Goal: Transaction & Acquisition: Purchase product/service

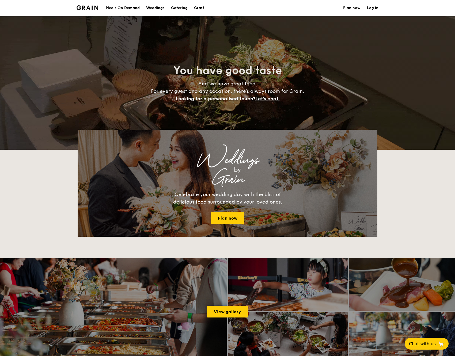
select select
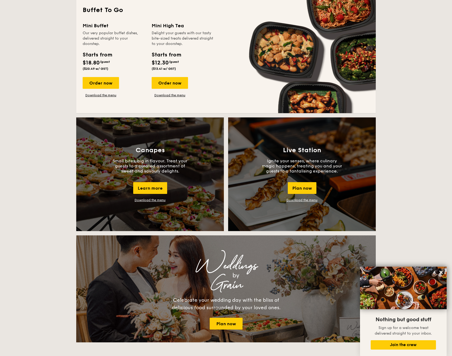
scroll to position [375, 0]
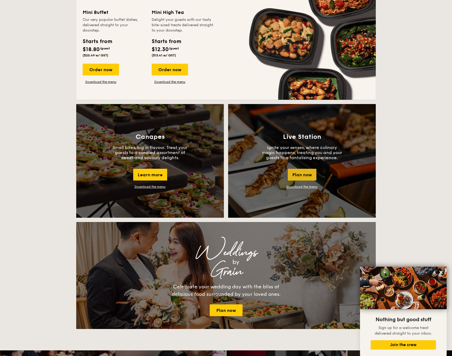
click at [302, 175] on div "Plan now" at bounding box center [302, 175] width 29 height 12
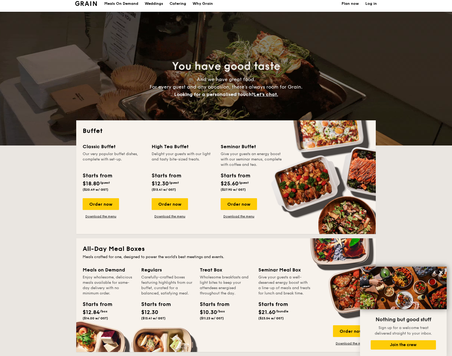
scroll to position [0, 0]
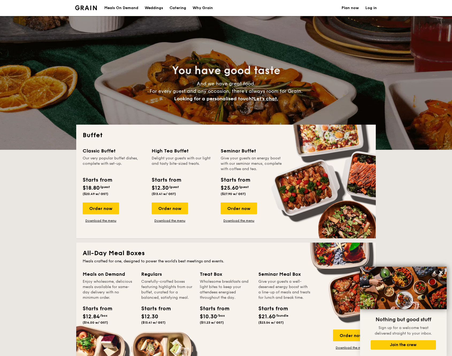
click at [176, 9] on h1 "Catering" at bounding box center [178, 8] width 17 height 16
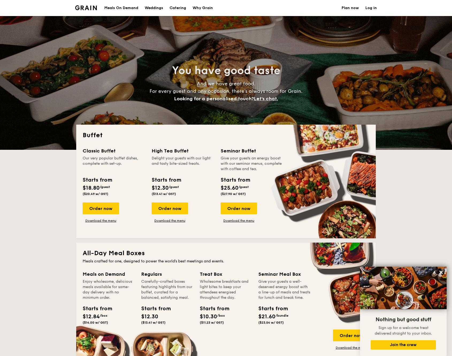
click at [182, 10] on h1 "Catering" at bounding box center [178, 8] width 17 height 16
click at [107, 212] on div "Order now" at bounding box center [101, 209] width 36 height 12
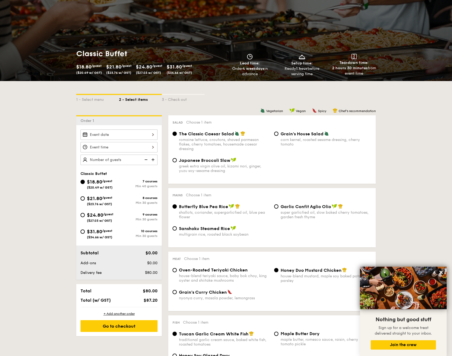
scroll to position [54, 0]
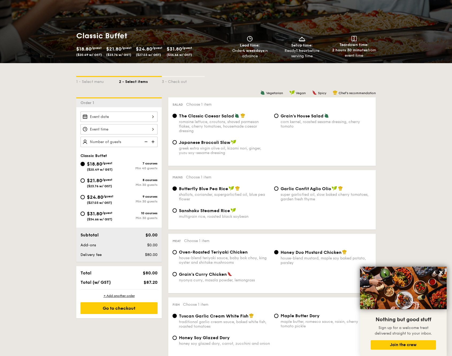
click at [118, 117] on div at bounding box center [119, 117] width 77 height 10
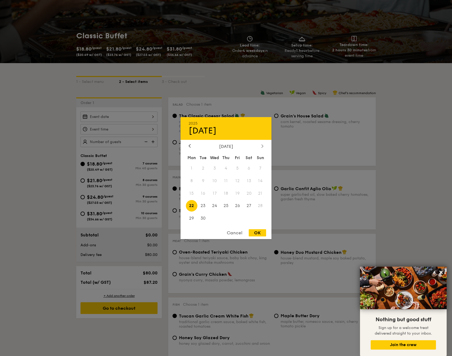
click at [264, 146] on div at bounding box center [262, 146] width 5 height 5
click at [202, 190] on span "11" at bounding box center [204, 194] width 12 height 12
click at [227, 192] on span "13" at bounding box center [227, 194] width 12 height 12
click at [214, 195] on span "12" at bounding box center [215, 194] width 12 height 12
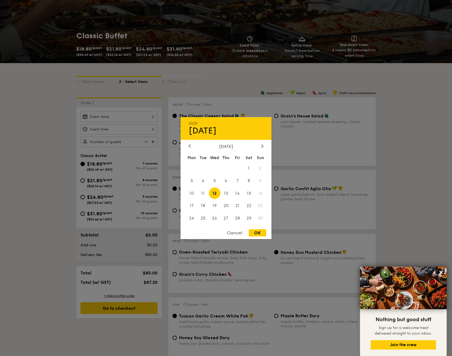
click at [260, 235] on div "OK" at bounding box center [257, 232] width 17 height 7
type input "[DATE]"
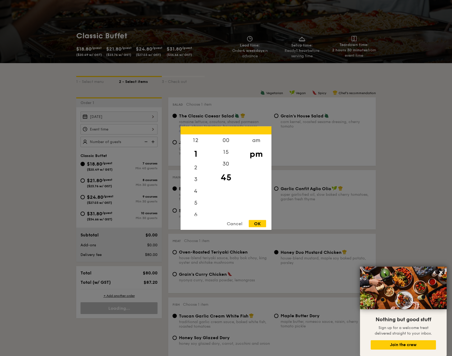
click at [148, 128] on div "12 1 2 3 4 5 6 7 8 9 10 11 00 15 30 45 am pm Cancel OK" at bounding box center [119, 129] width 77 height 10
click at [258, 223] on div "OK" at bounding box center [257, 223] width 17 height 7
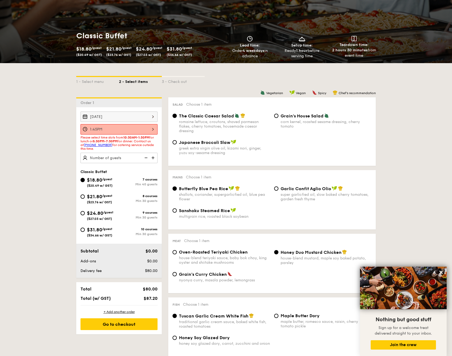
click at [156, 130] on div "1:45PM" at bounding box center [119, 129] width 77 height 10
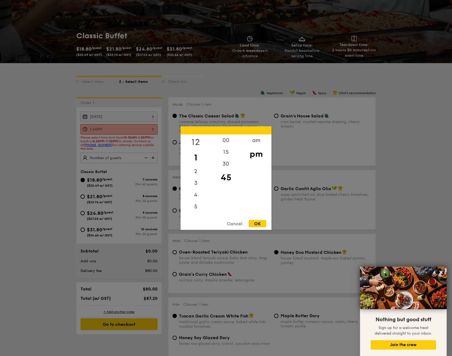
click at [200, 142] on div "12" at bounding box center [196, 142] width 30 height 16
click at [227, 144] on div "00" at bounding box center [226, 142] width 30 height 16
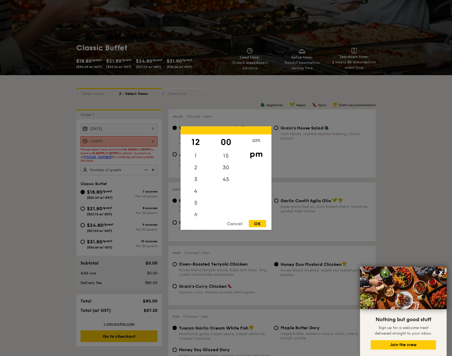
scroll to position [36, 0]
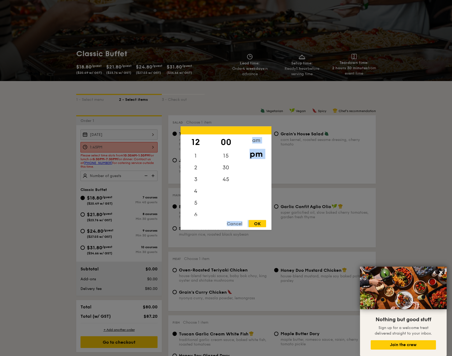
drag, startPoint x: 254, startPoint y: 221, endPoint x: 232, endPoint y: 187, distance: 40.4
click at [232, 187] on div "12 1 2 3 4 5 6 7 8 9 10 11 00 15 30 45 am pm Cancel OK" at bounding box center [226, 178] width 91 height 104
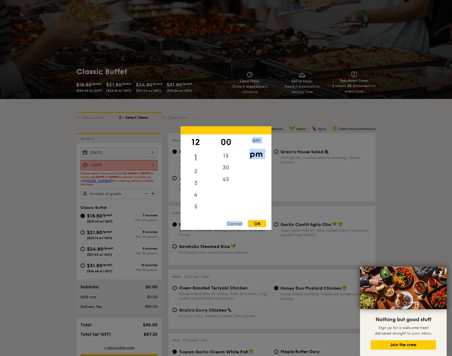
scroll to position [0, 0]
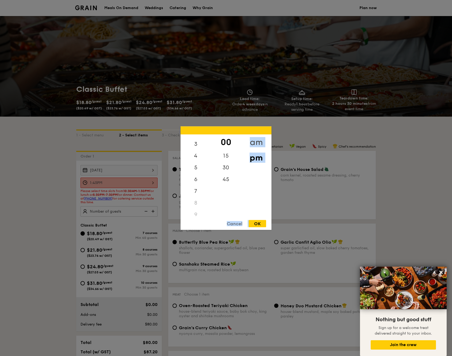
drag, startPoint x: 259, startPoint y: 138, endPoint x: 251, endPoint y: 142, distance: 8.6
click at [259, 138] on div "am" at bounding box center [256, 142] width 30 height 16
click at [196, 209] on div "11" at bounding box center [196, 209] width 30 height 16
click at [226, 172] on div "30" at bounding box center [226, 170] width 30 height 16
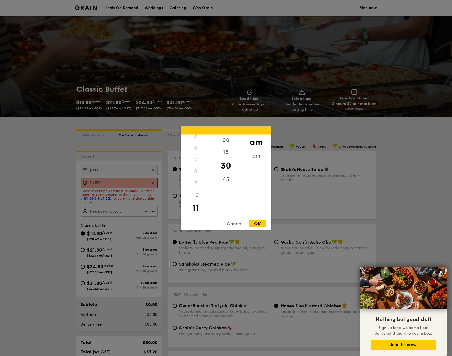
click at [253, 225] on div "OK" at bounding box center [257, 223] width 17 height 7
type input "11:30AM"
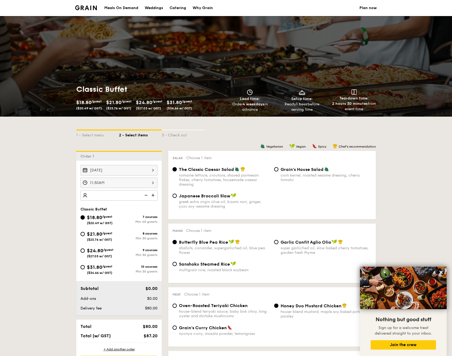
click at [119, 194] on input "number" at bounding box center [119, 195] width 77 height 10
click at [148, 195] on img at bounding box center [146, 195] width 8 height 10
click at [146, 197] on img at bounding box center [146, 195] width 8 height 10
click at [146, 194] on img at bounding box center [146, 195] width 8 height 10
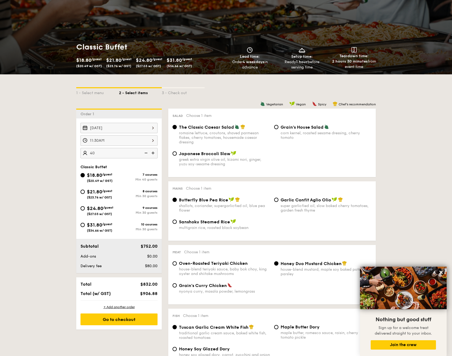
scroll to position [54, 0]
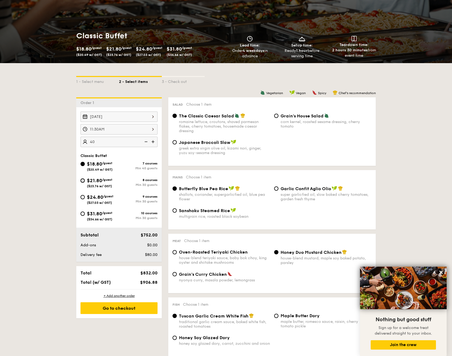
type input "40 guests"
click at [83, 179] on input "$21.80 /guest ($23.76 w/ GST) 8 courses Min 30 guests" at bounding box center [83, 181] width 4 height 4
radio input "true"
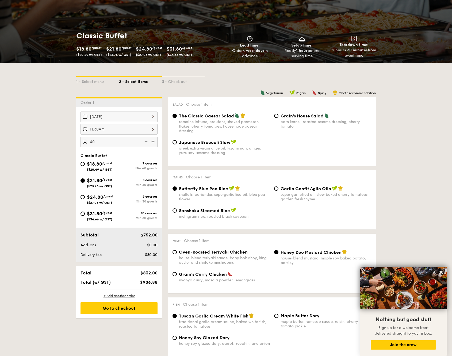
radio input "true"
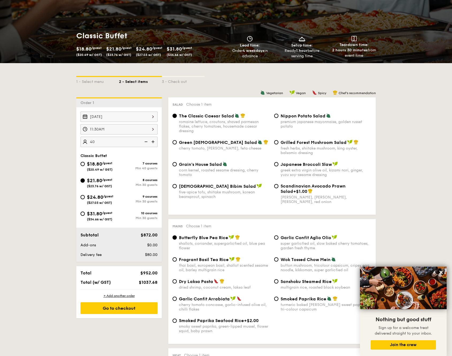
click at [118, 145] on input "40" at bounding box center [119, 142] width 77 height 10
type input "35 guests"
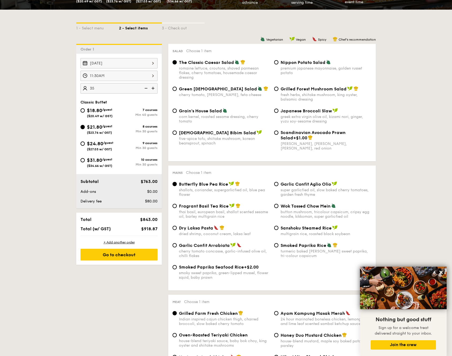
scroll to position [125, 0]
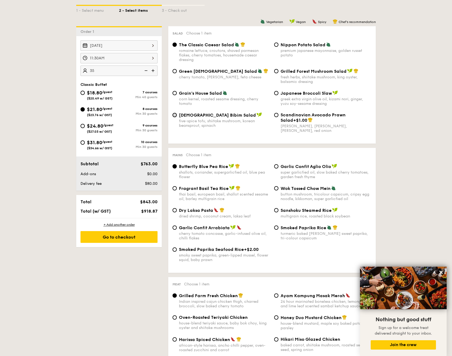
click at [176, 116] on input "Korean Bibim Salad five-spice tofu, shiitake mushroom, korean beansprout, spina…" at bounding box center [175, 115] width 4 height 4
radio input "true"
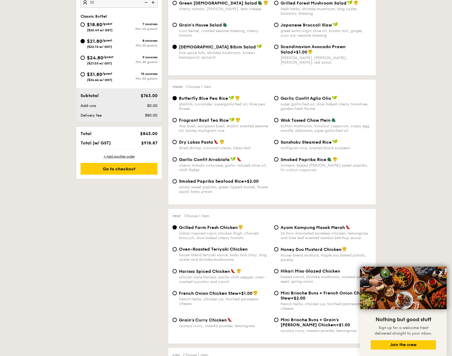
scroll to position [196, 0]
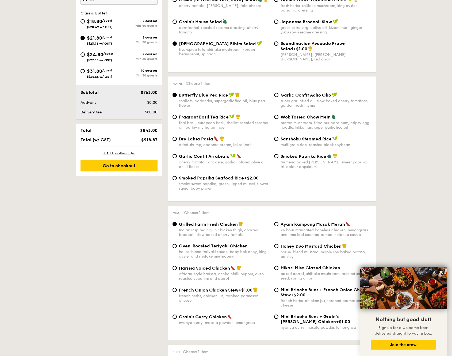
click at [278, 159] on div "Smoked Paprika Rice turmeric baked [PERSON_NAME] sweet paprika, tri-colour caps…" at bounding box center [323, 162] width 102 height 16
click at [278, 157] on div "Smoked Paprika Rice turmeric baked [PERSON_NAME] sweet paprika, tri-colour caps…" at bounding box center [323, 162] width 102 height 16
click at [278, 159] on div "Smoked Paprika Rice turmeric baked [PERSON_NAME] sweet paprika, tri-colour caps…" at bounding box center [323, 162] width 102 height 16
click at [277, 159] on input "Smoked Paprika Rice turmeric baked [PERSON_NAME] sweet paprika, tri-colour caps…" at bounding box center [276, 156] width 4 height 4
radio input "true"
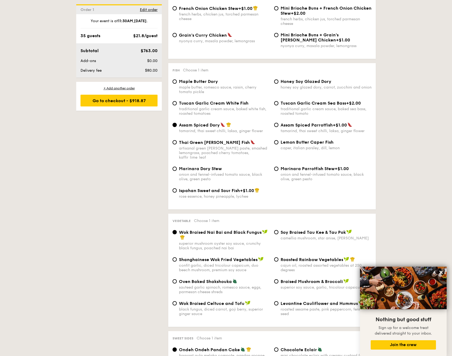
scroll to position [482, 0]
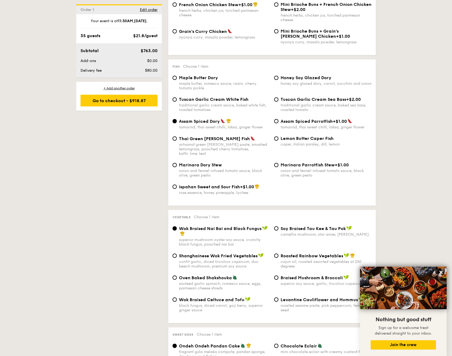
click at [212, 186] on span "Ispahan Sweet and Sour Fish" at bounding box center [209, 186] width 61 height 5
click at [177, 186] on input "Ispahan Sweet and Sour Fish +$1.00 rose essence, honey pineapple, lychee" at bounding box center [175, 187] width 4 height 4
radio input "true"
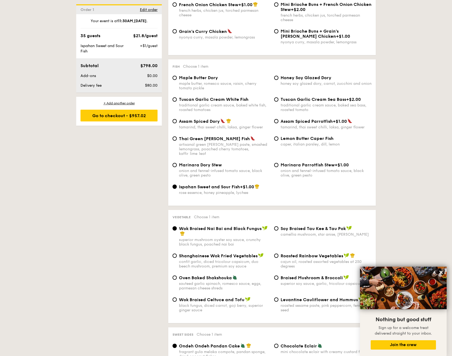
click at [212, 187] on span "Ispahan Sweet and Sour Fish" at bounding box center [209, 186] width 61 height 5
click at [177, 187] on input "Ispahan Sweet and Sour Fish +$1.00 rose essence, honey pineapple, lychee" at bounding box center [175, 187] width 4 height 4
click at [283, 124] on span "Assam Spiced Parrotfish" at bounding box center [307, 121] width 52 height 5
click at [279, 123] on input "Assam Spiced Parrotfish +$1.00 tamarind, thai sweet chilli, laksa, ginger flower" at bounding box center [276, 121] width 4 height 4
radio input "true"
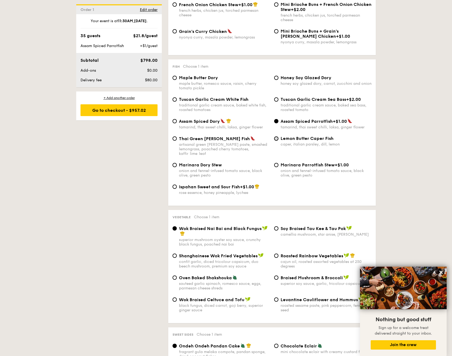
click at [276, 141] on input "Lemon Butter Caper Fish caper, italian parsley, dill, lemon" at bounding box center [276, 139] width 4 height 4
radio input "true"
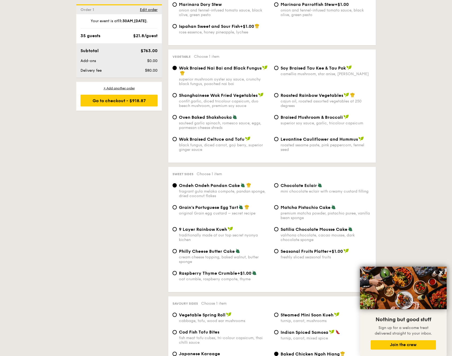
scroll to position [678, 0]
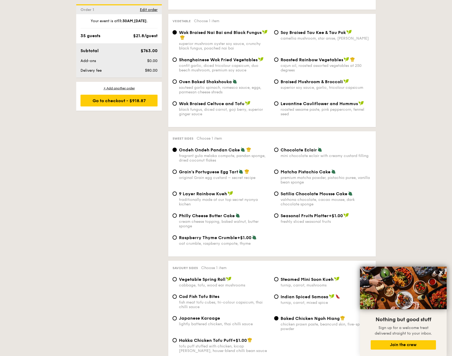
click at [289, 66] on div "cajun oil, roasted assorted vegetables at 250 degrees" at bounding box center [326, 67] width 91 height 9
click at [279, 62] on input "Roasted Rainbow Vegetables cajun oil, roasted assorted vegetables at 250 degrees" at bounding box center [276, 60] width 4 height 4
radio input "true"
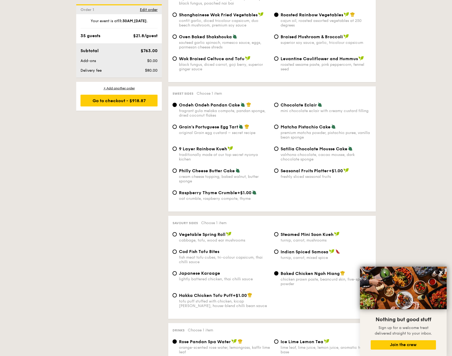
scroll to position [732, 0]
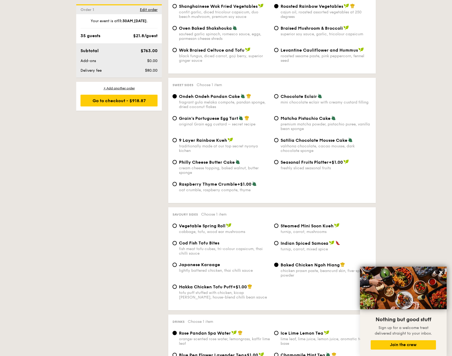
click at [199, 142] on span "9 Layer Rainbow Kueh" at bounding box center [203, 140] width 48 height 5
click at [177, 142] on input "9 Layer Rainbow Kueh traditionally made at our top secret nyonya kichen" at bounding box center [175, 140] width 4 height 4
radio input "true"
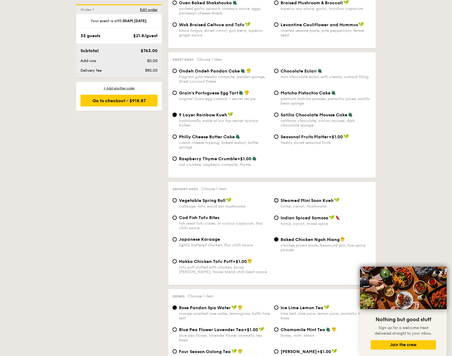
scroll to position [767, 0]
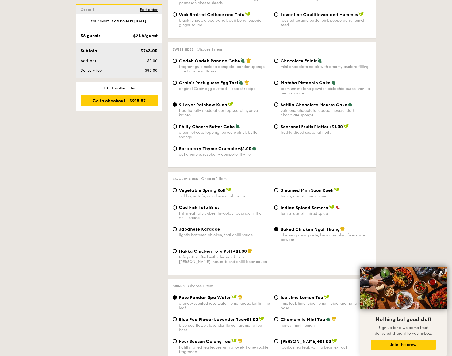
click at [172, 60] on div "Ondeh Ondeh Pandan Cake fragrant [PERSON_NAME] melaka compote, pandan sponge, d…" at bounding box center [222, 66] width 102 height 16
click at [175, 60] on input "Ondeh Ondeh Pandan Cake fragrant [PERSON_NAME] melaka compote, pandan sponge, d…" at bounding box center [175, 61] width 4 height 4
radio input "true"
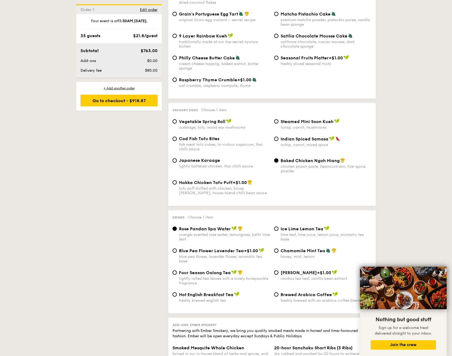
scroll to position [839, 0]
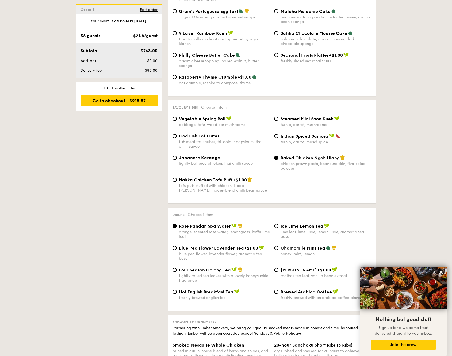
click at [281, 142] on div "turnip, carrot, mixed spice" at bounding box center [326, 142] width 91 height 5
click at [279, 138] on input "Indian Spiced Samosa turnip, carrot, mixed spice" at bounding box center [276, 136] width 4 height 4
radio input "true"
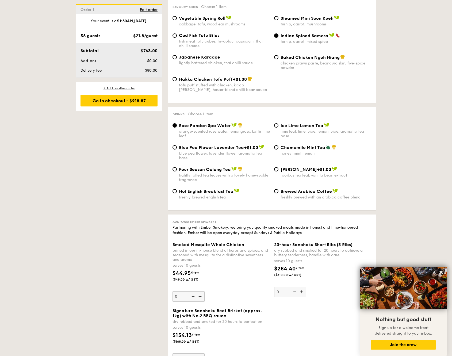
scroll to position [946, 0]
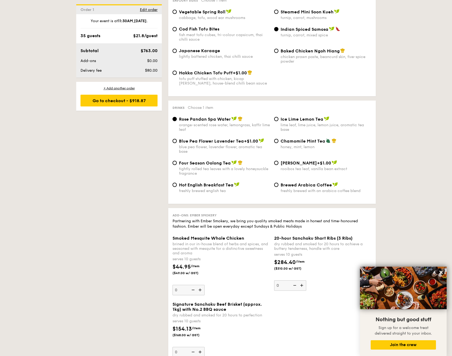
click at [197, 169] on div "Four Season Oolong Tea tightly rolled tea leaves with a lovely honeysuckle frag…" at bounding box center [224, 168] width 91 height 16
click at [177, 165] on input "Four Season Oolong Tea tightly rolled tea leaves with a lovely honeysuckle frag…" at bounding box center [175, 163] width 4 height 4
radio input "true"
click at [289, 121] on span "Ice Lime Lemon Tea" at bounding box center [302, 119] width 43 height 5
click at [279, 121] on input "Ice Lime Lemon Tea lime leaf, lime juice, lemon juice, aromatic tea base" at bounding box center [276, 119] width 4 height 4
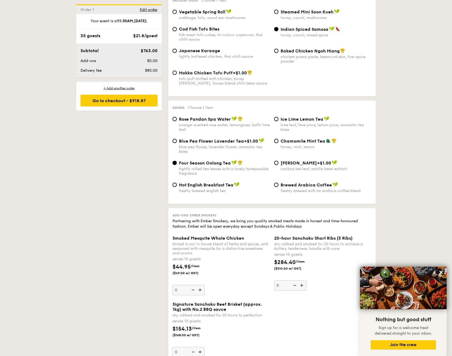
radio input "true"
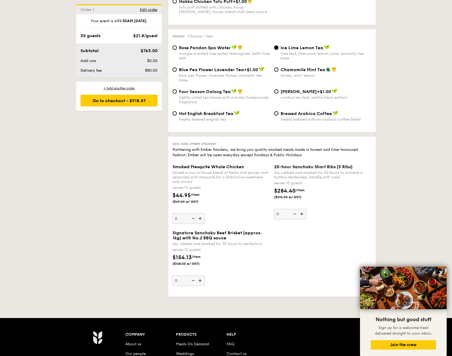
scroll to position [1035, 0]
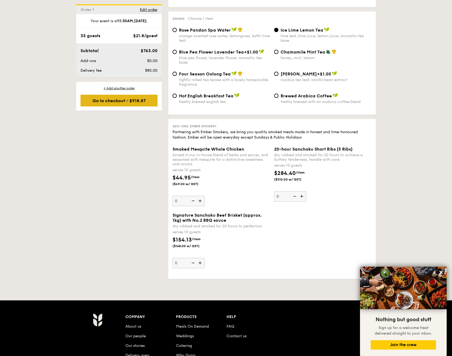
click at [124, 99] on div "Go to checkout - $918.87" at bounding box center [119, 101] width 77 height 12
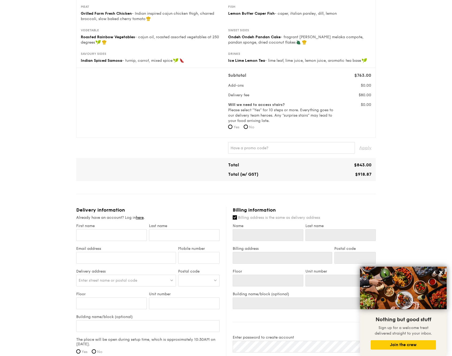
scroll to position [107, 0]
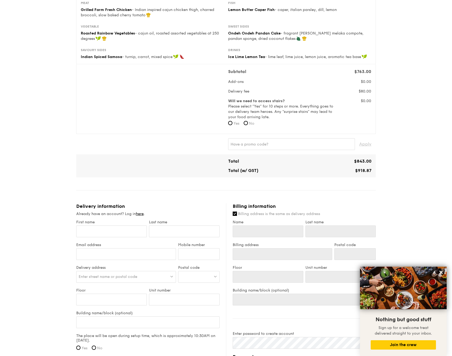
click at [251, 124] on span "No" at bounding box center [251, 123] width 5 height 5
click at [248, 124] on input "No" at bounding box center [246, 123] width 4 height 4
radio input "true"
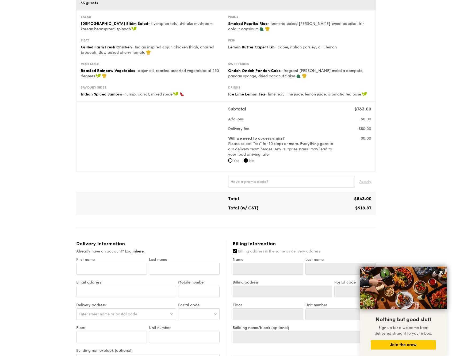
scroll to position [67, 0]
